Goal: Check status: Check status

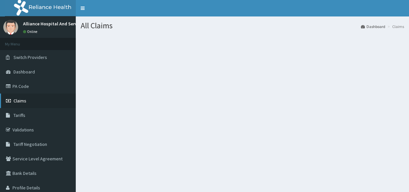
click at [53, 102] on link "Claims" at bounding box center [38, 101] width 76 height 14
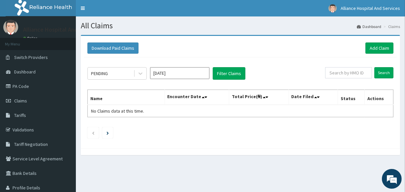
click at [204, 75] on input "Oct 2025" at bounding box center [179, 73] width 59 height 12
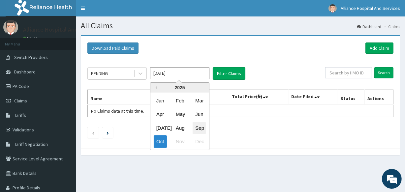
click at [199, 126] on div "Sep" at bounding box center [198, 128] width 13 height 12
type input "Sep 2025"
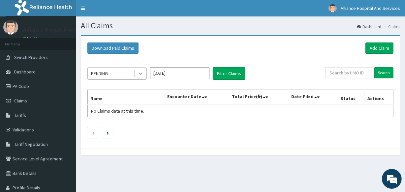
click at [138, 73] on icon at bounding box center [140, 73] width 7 height 7
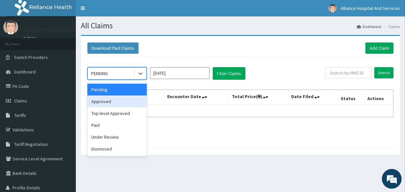
click at [135, 105] on div "Approved" at bounding box center [116, 102] width 59 height 12
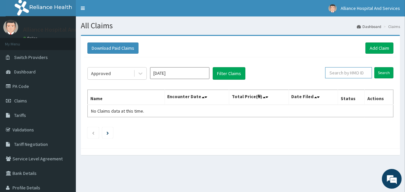
click at [363, 73] on input "text" at bounding box center [348, 72] width 47 height 11
type input "g"
drag, startPoint x: 352, startPoint y: 73, endPoint x: 325, endPoint y: 74, distance: 27.7
click at [325, 74] on input "GPN/10044/F" at bounding box center [338, 72] width 42 height 11
type input "GPN/10044/F"
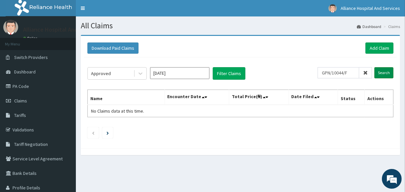
click at [384, 71] on input "Search" at bounding box center [383, 72] width 19 height 11
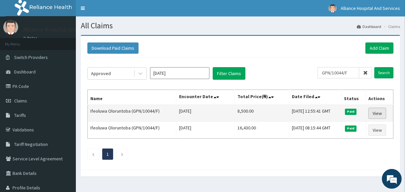
click at [380, 113] on link "View" at bounding box center [377, 113] width 18 height 11
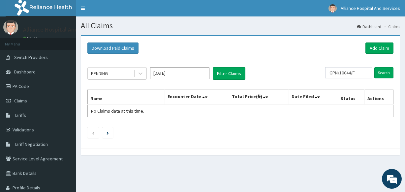
click at [204, 75] on input "[DATE]" at bounding box center [179, 73] width 59 height 12
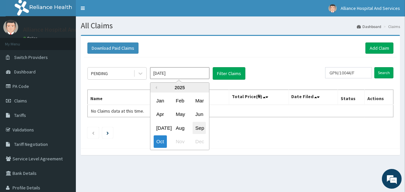
click at [198, 129] on div "Sep" at bounding box center [198, 128] width 13 height 12
type input "Sep 2025"
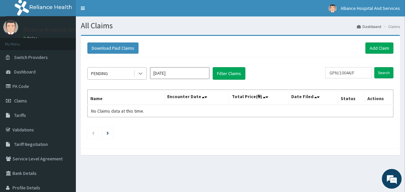
click at [142, 73] on icon at bounding box center [140, 73] width 7 height 7
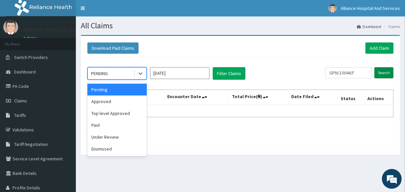
click at [384, 73] on input "Search" at bounding box center [383, 72] width 19 height 11
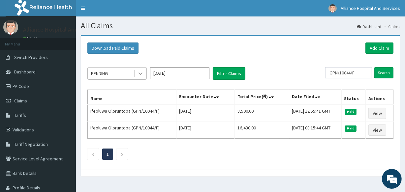
click at [142, 74] on icon at bounding box center [140, 73] width 7 height 7
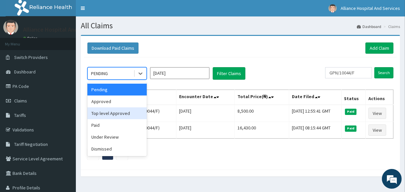
click at [128, 114] on div "Top level Approved" at bounding box center [116, 113] width 59 height 12
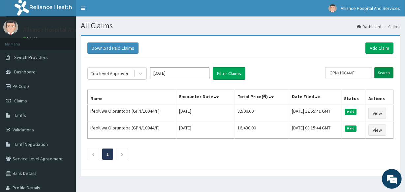
click at [385, 75] on input "Search" at bounding box center [383, 72] width 19 height 11
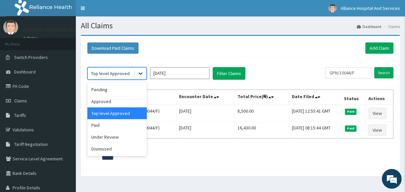
click at [142, 75] on icon at bounding box center [140, 73] width 7 height 7
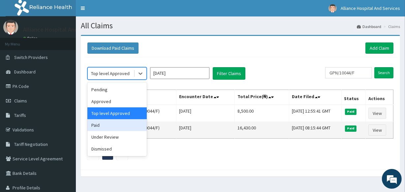
drag, startPoint x: 117, startPoint y: 126, endPoint x: 122, endPoint y: 123, distance: 6.1
click at [117, 126] on div "Paid" at bounding box center [116, 125] width 59 height 12
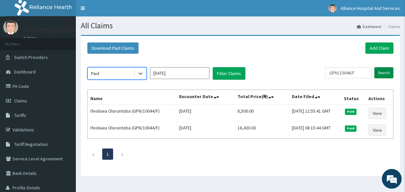
click at [389, 72] on input "Search" at bounding box center [383, 72] width 19 height 11
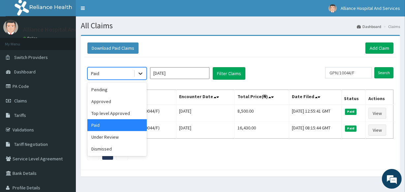
click at [138, 72] on icon at bounding box center [140, 73] width 7 height 7
click at [128, 136] on div "Under Review" at bounding box center [116, 137] width 59 height 12
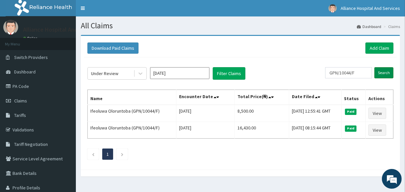
click at [381, 73] on input "Search" at bounding box center [383, 72] width 19 height 11
click at [141, 72] on icon at bounding box center [140, 73] width 7 height 7
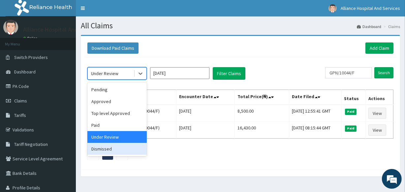
click at [125, 147] on div "Dismissed" at bounding box center [116, 149] width 59 height 12
